Goal: Navigation & Orientation: Understand site structure

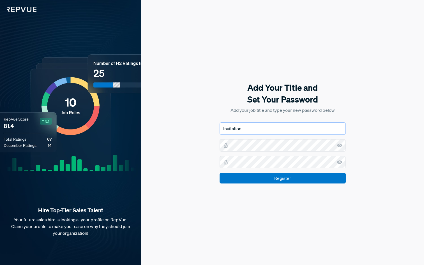
click at [281, 130] on input "Invitation" at bounding box center [283, 129] width 126 height 12
click at [256, 130] on input "Invitation" at bounding box center [283, 129] width 126 height 12
drag, startPoint x: 259, startPoint y: 132, endPoint x: 215, endPoint y: 131, distance: 44.0
click at [215, 131] on div "Add Your Title and Set Your Password Add your job title and type your new passw…" at bounding box center [282, 132] width 283 height 265
click at [272, 128] on input "text" at bounding box center [283, 129] width 126 height 12
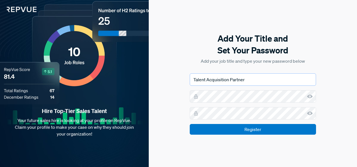
type input "Talent Acquisition Partner"
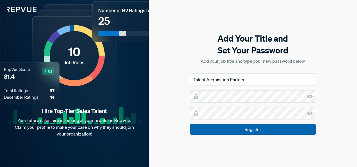
click at [287, 128] on input "Register" at bounding box center [253, 129] width 126 height 11
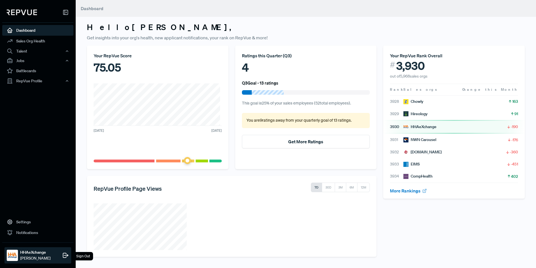
click at [29, 254] on strong "HHAeXchange" at bounding box center [35, 252] width 30 height 6
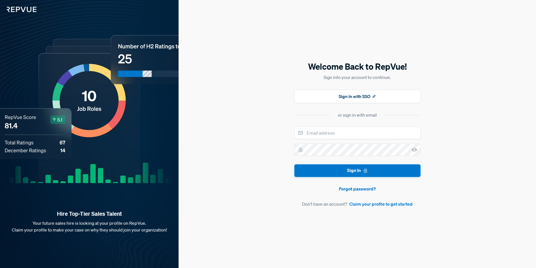
click at [258, 18] on div "Welcome Back to RepVue! Sign into your account to continue. Sign In with SSO or…" at bounding box center [358, 134] width 358 height 268
click at [352, 128] on input "email" at bounding box center [358, 133] width 126 height 12
type input "[EMAIL_ADDRESS][DOMAIN_NAME]"
click at [295, 164] on button "Sign In" at bounding box center [358, 170] width 126 height 13
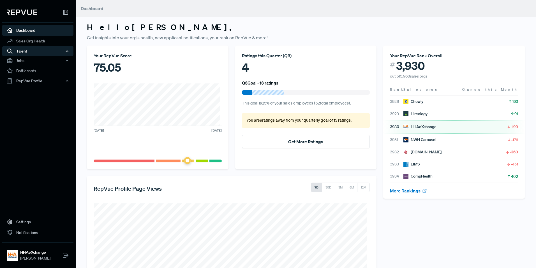
click at [49, 49] on div "Talent" at bounding box center [37, 51] width 71 height 10
click at [47, 60] on link "Talent Data" at bounding box center [45, 61] width 71 height 9
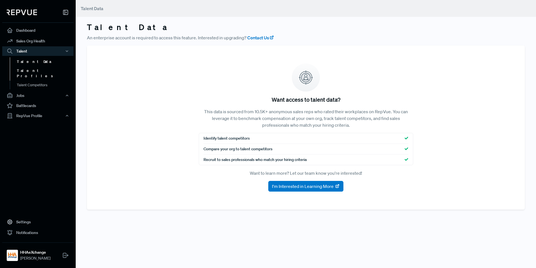
click at [45, 72] on link "Talent Profiles" at bounding box center [45, 73] width 71 height 14
click at [43, 81] on link "Talent Competitors" at bounding box center [45, 88] width 71 height 14
click at [26, 91] on div "Jobs" at bounding box center [37, 96] width 71 height 10
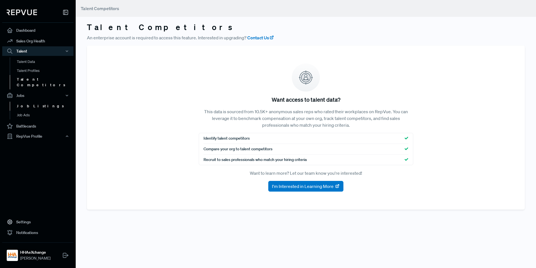
click at [25, 102] on link "Job Listings" at bounding box center [45, 106] width 71 height 9
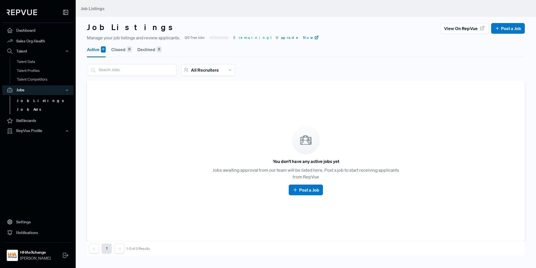
click at [25, 108] on link "Job Ads" at bounding box center [45, 109] width 71 height 9
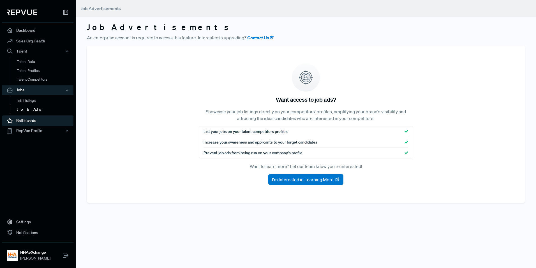
click at [27, 118] on link "Battlecards" at bounding box center [37, 120] width 71 height 11
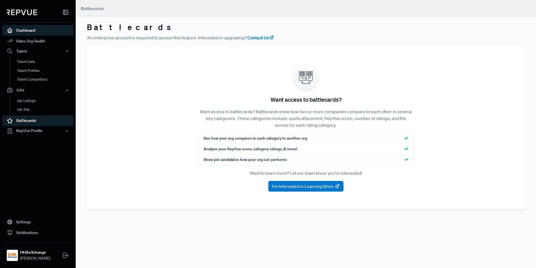
click at [22, 35] on link "Dashboard" at bounding box center [37, 30] width 71 height 11
